Goal: Find specific page/section: Find specific page/section

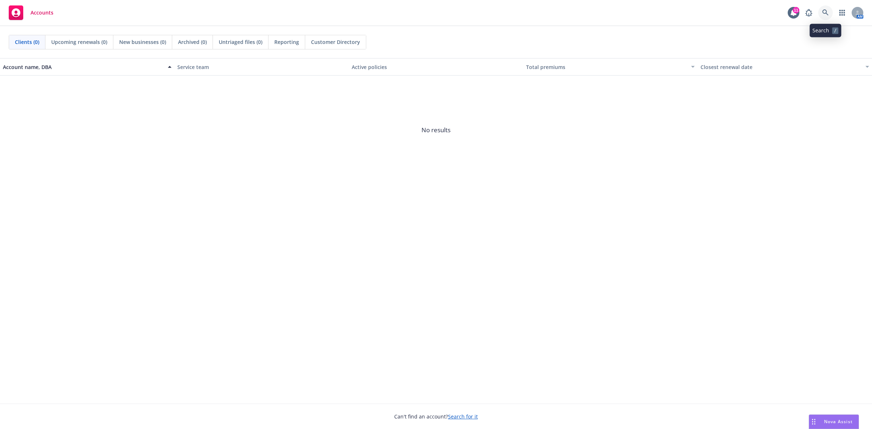
click at [823, 11] on icon at bounding box center [825, 12] width 7 height 7
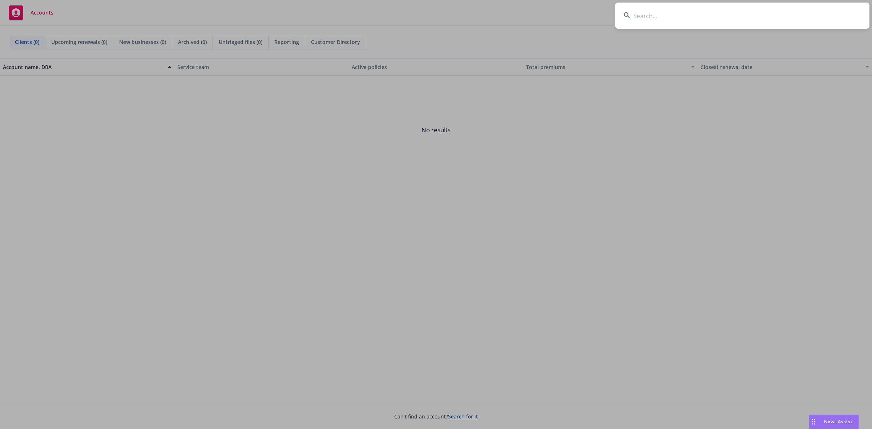
click at [679, 19] on input at bounding box center [742, 16] width 254 height 26
click at [688, 17] on input at bounding box center [742, 16] width 254 height 26
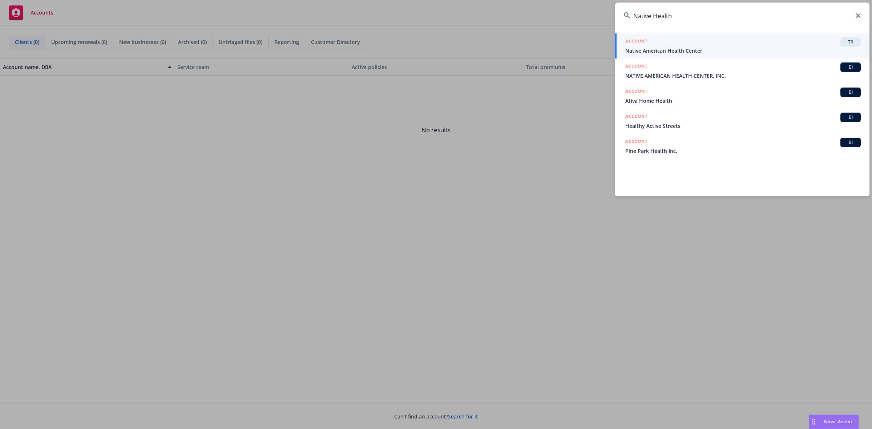
type input "Native Health"
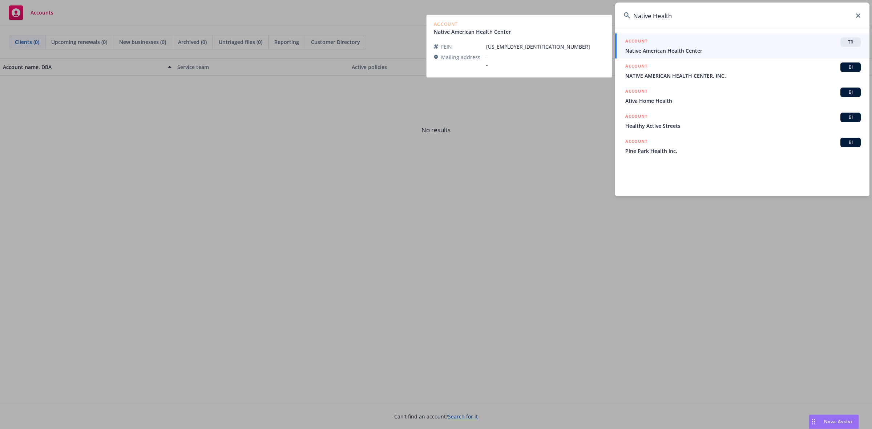
click at [648, 48] on span "Native American Health Center" at bounding box center [742, 51] width 235 height 8
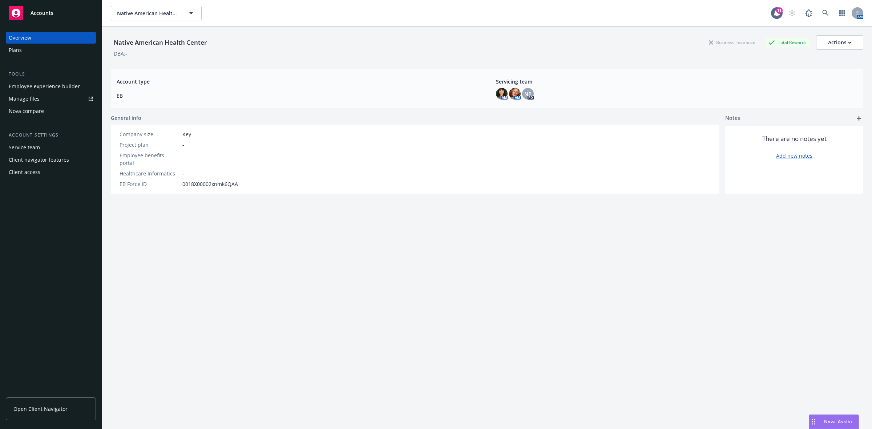
click at [60, 408] on span "Open Client Navigator" at bounding box center [40, 409] width 54 height 8
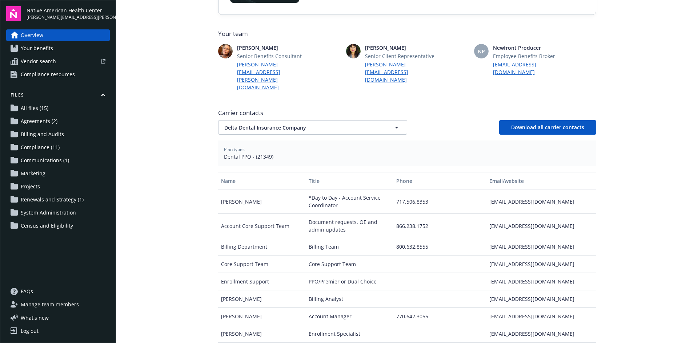
scroll to position [185, 0]
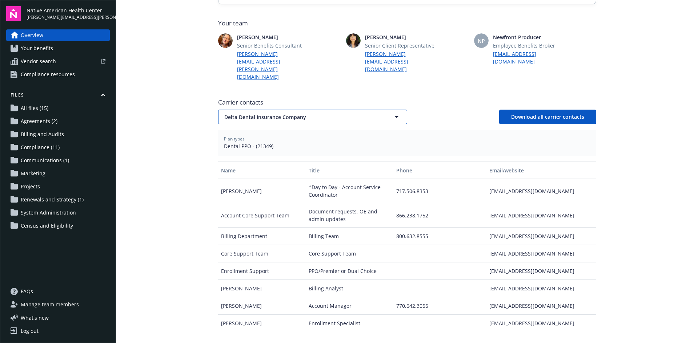
click at [393, 113] on icon "button" at bounding box center [396, 117] width 9 height 9
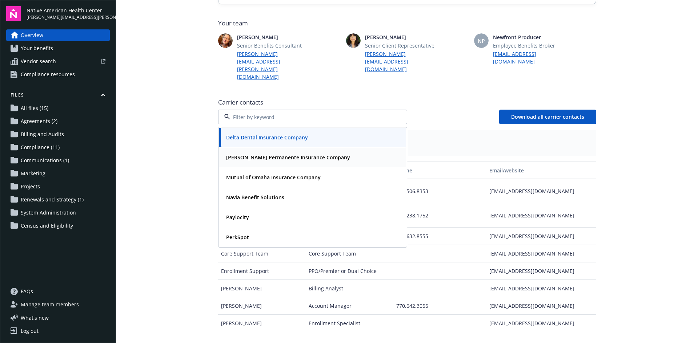
click at [319, 154] on strong "Kaiser Permanente Insurance Company" at bounding box center [288, 157] width 124 height 7
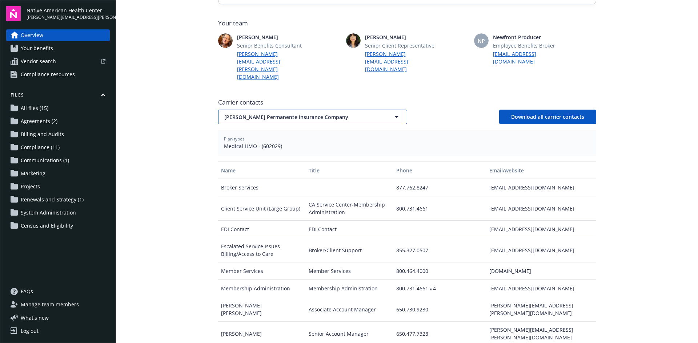
click at [336, 113] on span "Kaiser Permanente Insurance Company" at bounding box center [299, 117] width 151 height 8
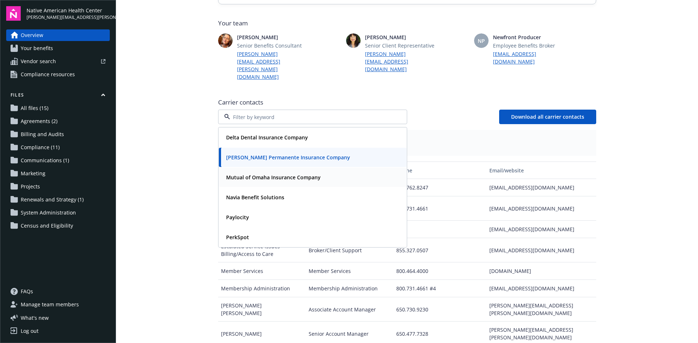
click at [301, 174] on strong "Mutual of Omaha Insurance Company" at bounding box center [273, 177] width 94 height 7
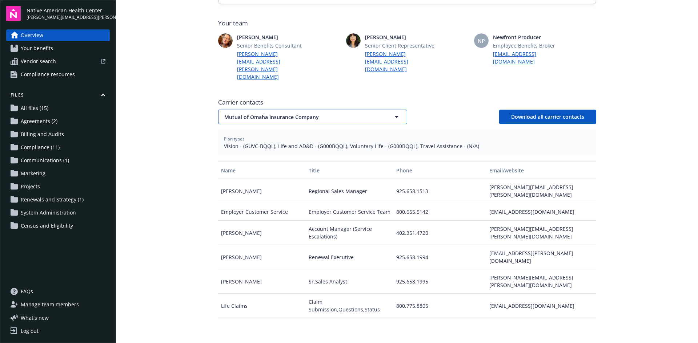
click at [346, 113] on span "Mutual of Omaha Insurance Company" at bounding box center [299, 117] width 151 height 8
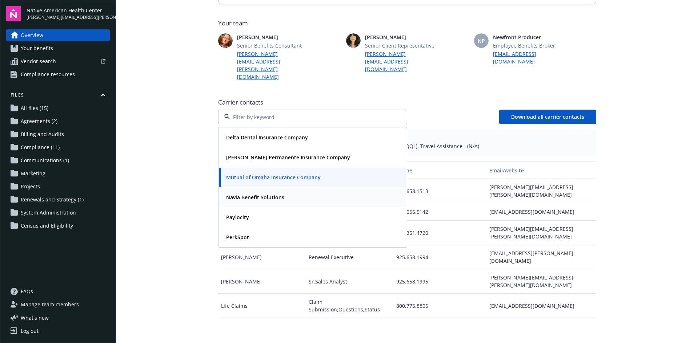
click at [276, 194] on strong "Navia Benefit Solutions" at bounding box center [255, 197] width 58 height 7
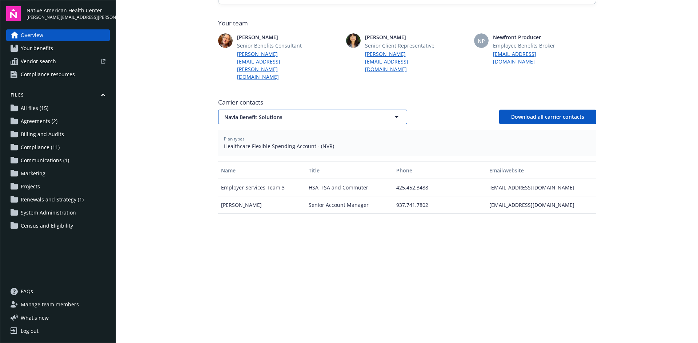
click at [392, 113] on icon "button" at bounding box center [396, 117] width 9 height 9
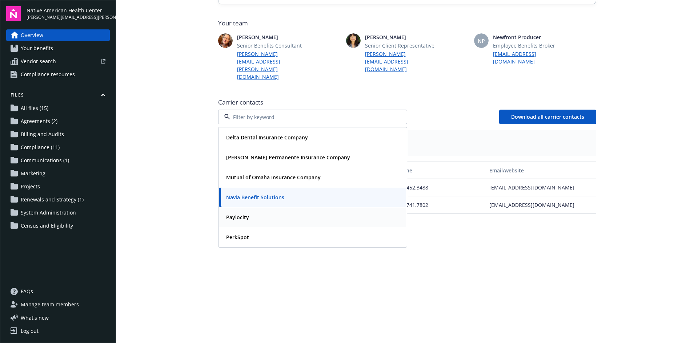
click at [261, 212] on div "Paylocity" at bounding box center [312, 217] width 179 height 11
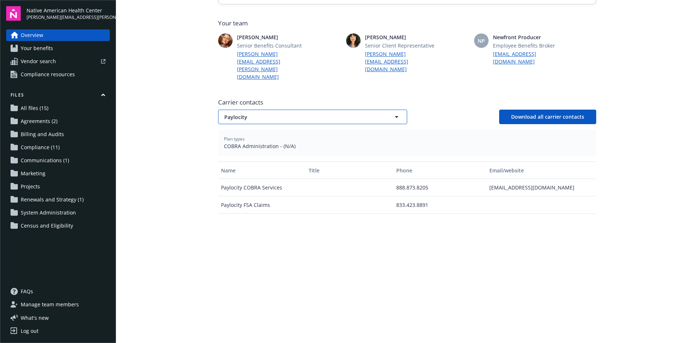
click at [396, 113] on icon "button" at bounding box center [396, 117] width 9 height 9
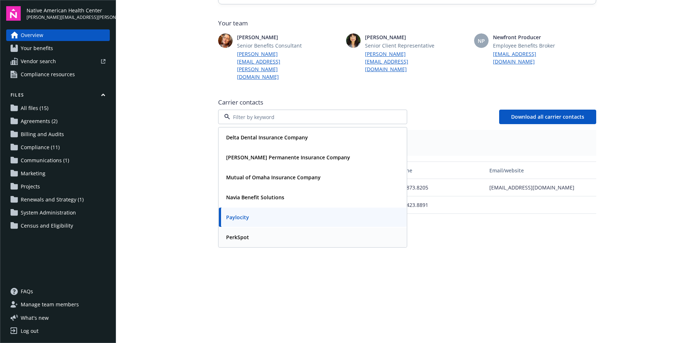
click at [262, 232] on div "PerkSpot" at bounding box center [312, 237] width 179 height 11
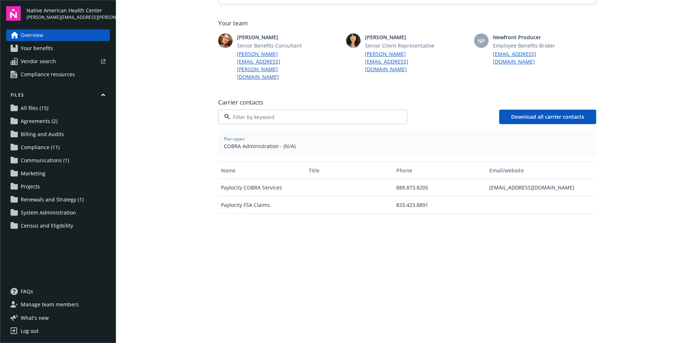
scroll to position [106, 0]
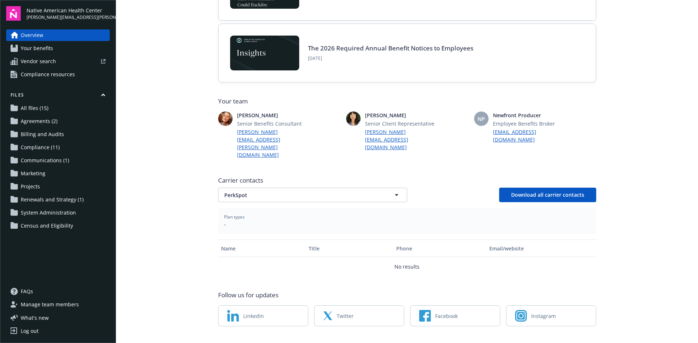
click at [435, 188] on div "PerkSpot Download all carrier contacts" at bounding box center [407, 195] width 378 height 15
click at [381, 188] on button "PerkSpot" at bounding box center [312, 195] width 189 height 15
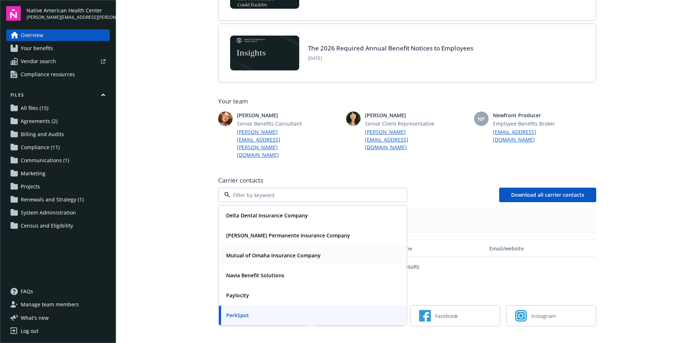
click at [314, 246] on div "Mutual of Omaha Insurance Company" at bounding box center [312, 255] width 187 height 19
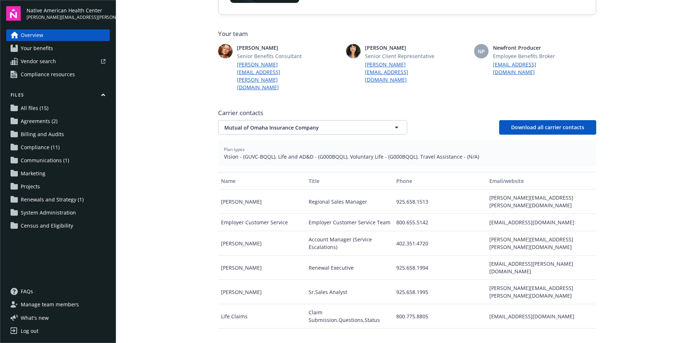
scroll to position [173, 0]
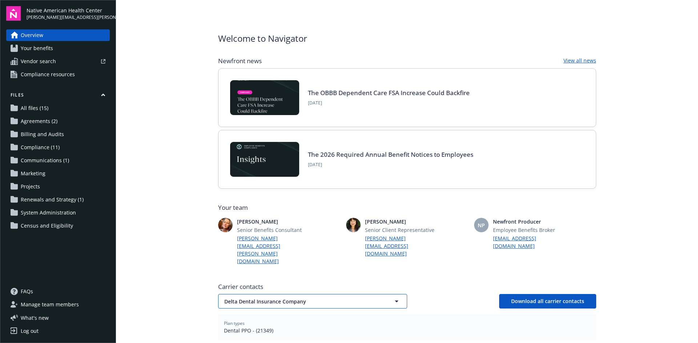
click at [388, 294] on button "Delta Dental Insurance Company" at bounding box center [312, 301] width 189 height 15
click at [392, 297] on icon "button" at bounding box center [396, 301] width 9 height 9
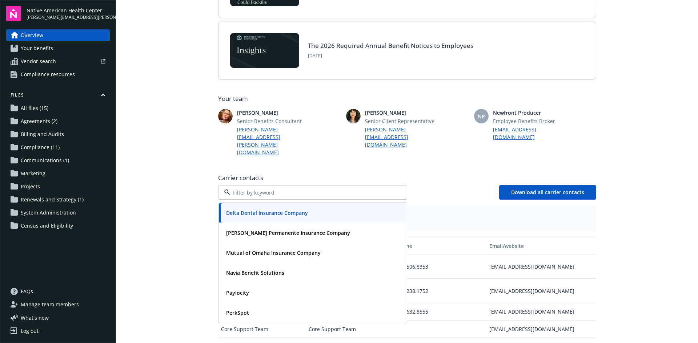
scroll to position [115, 0]
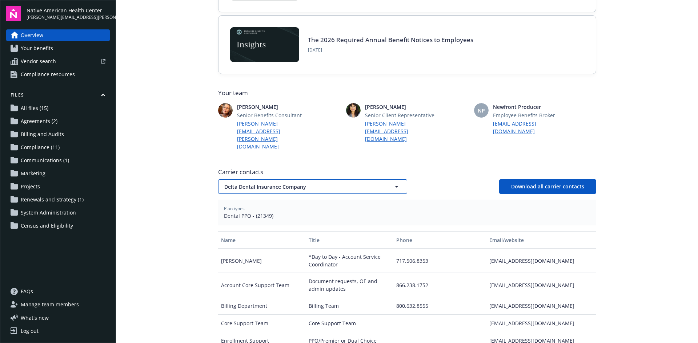
click at [392, 182] on icon "button" at bounding box center [396, 186] width 9 height 9
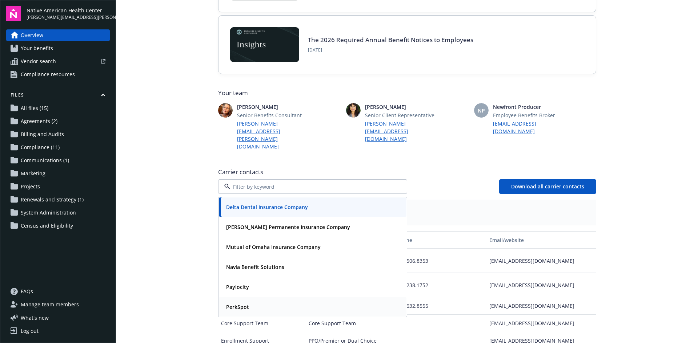
click at [282, 302] on div "PerkSpot" at bounding box center [312, 307] width 179 height 11
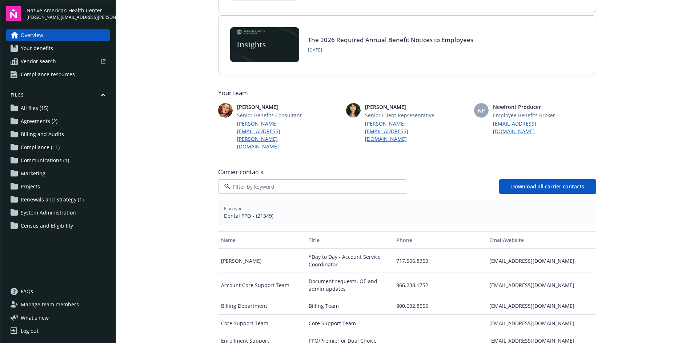
scroll to position [106, 0]
